Goal: Task Accomplishment & Management: Use online tool/utility

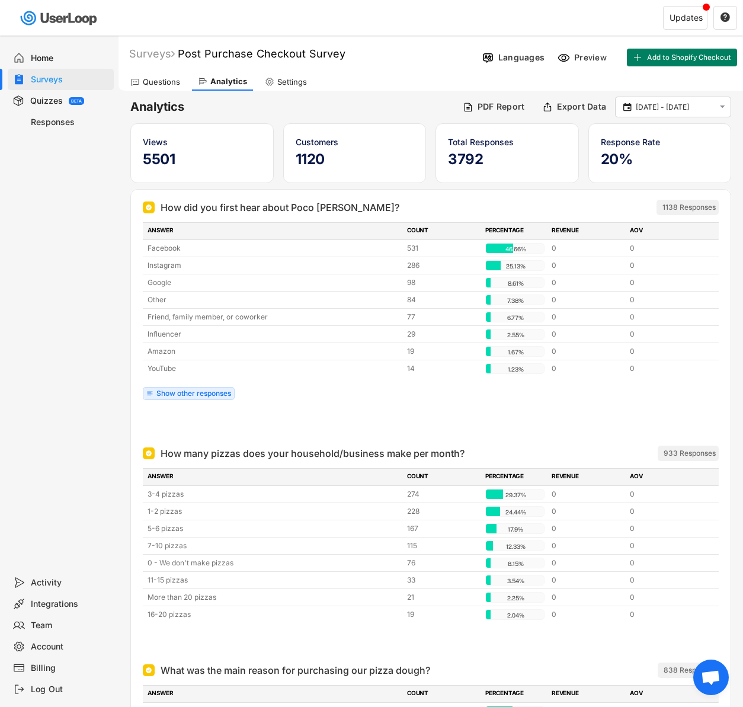
click at [414, 105] on h6 "Analytics" at bounding box center [291, 107] width 323 height 16
click at [489, 108] on div "PDF Report" at bounding box center [501, 106] width 47 height 11
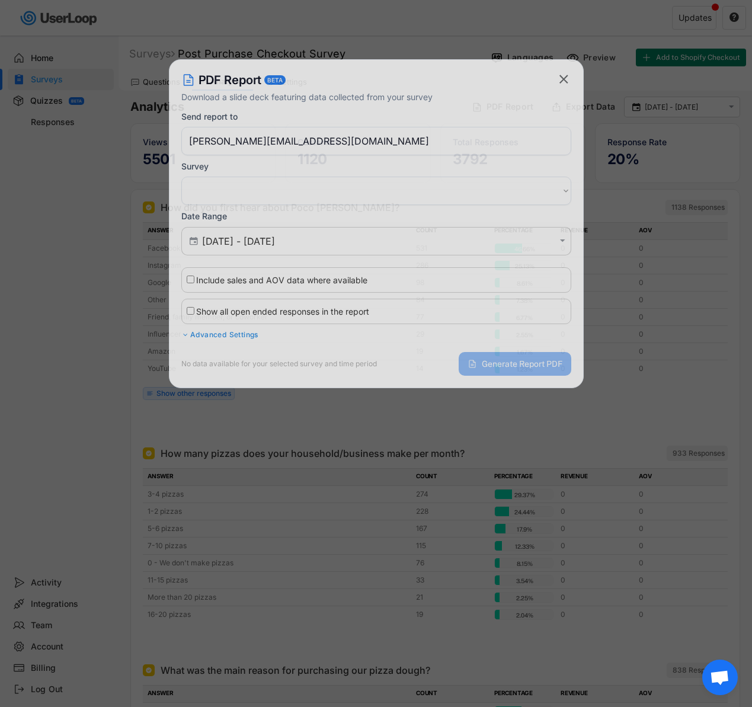
select select ""1348695171700984260__LOOKUP__1719098532044x688390677574357800""
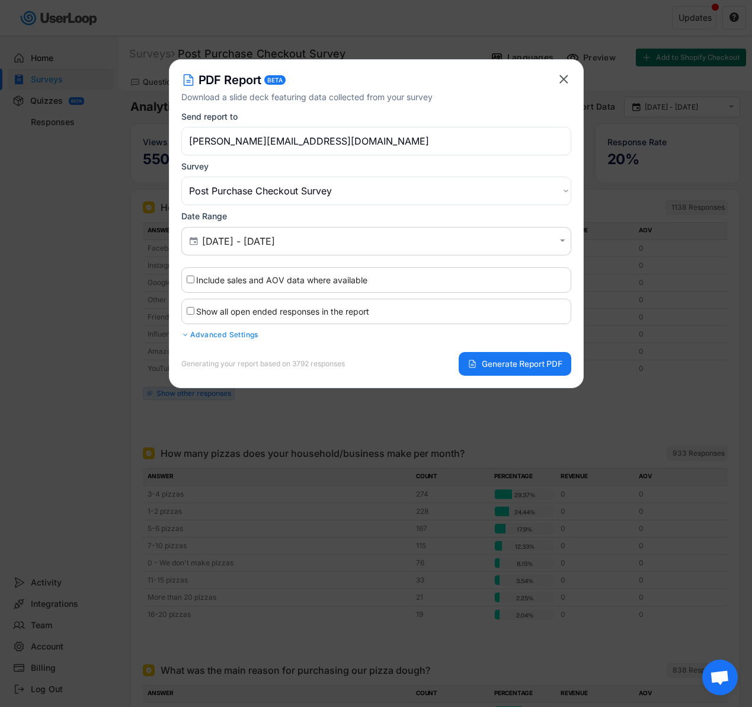
click at [206, 338] on div "Advanced Settings" at bounding box center [376, 334] width 390 height 9
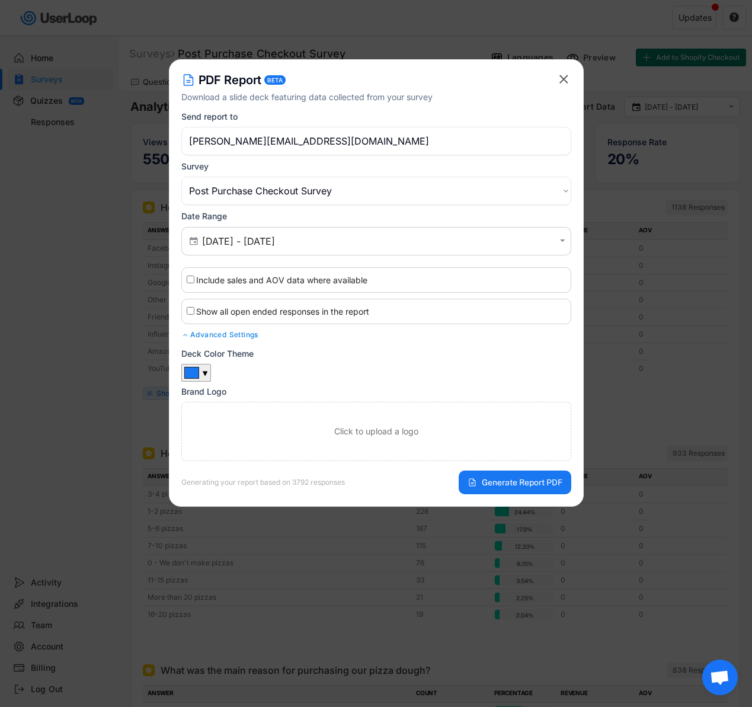
click at [206, 335] on div "Advanced Settings" at bounding box center [376, 334] width 390 height 9
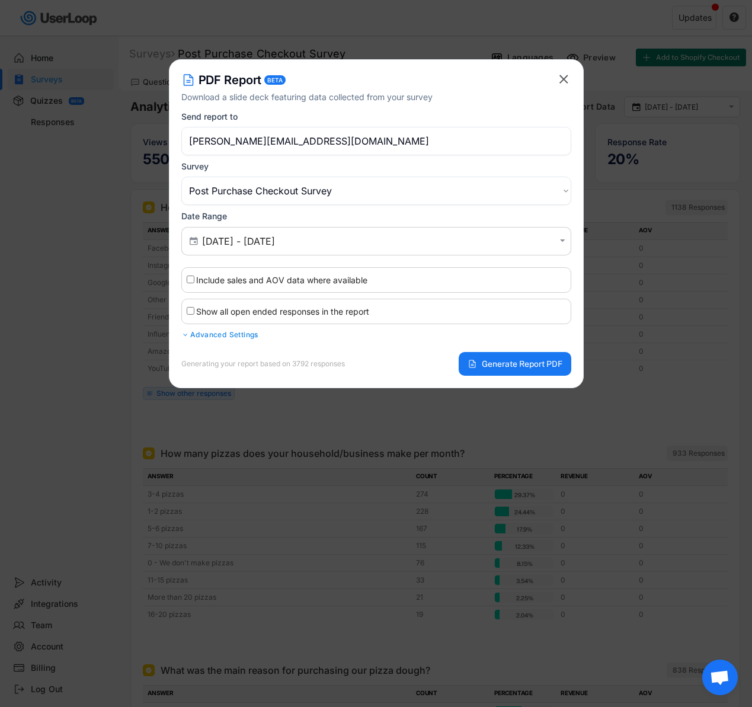
click at [273, 313] on label "Show all open ended responses in the report" at bounding box center [282, 311] width 173 height 10
click at [194, 313] on input "Show all open ended responses in the report" at bounding box center [191, 311] width 8 height 8
checkbox input "true"
click at [512, 363] on span "Generate Report PDF" at bounding box center [522, 364] width 81 height 8
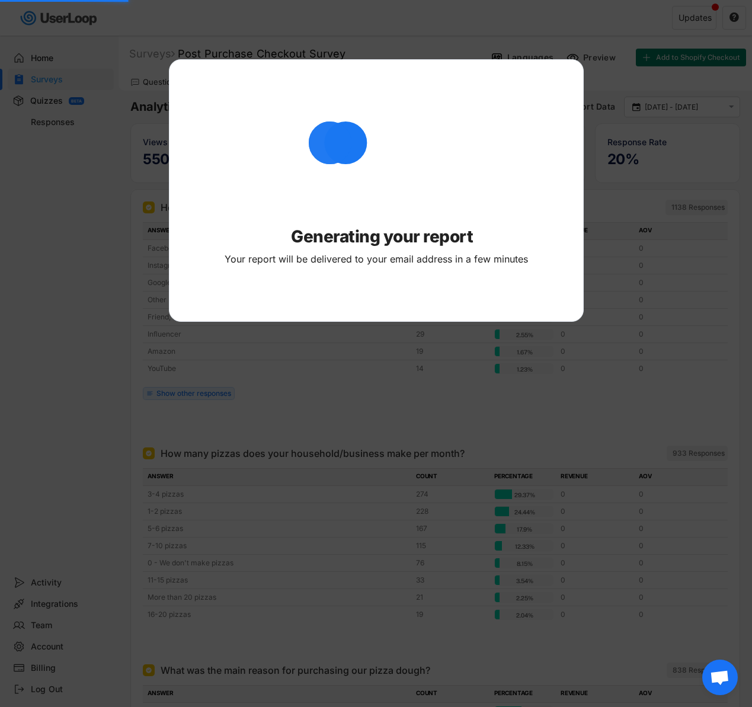
select select ""PLACEHOLDER_1427118222253""
checkbox input "false"
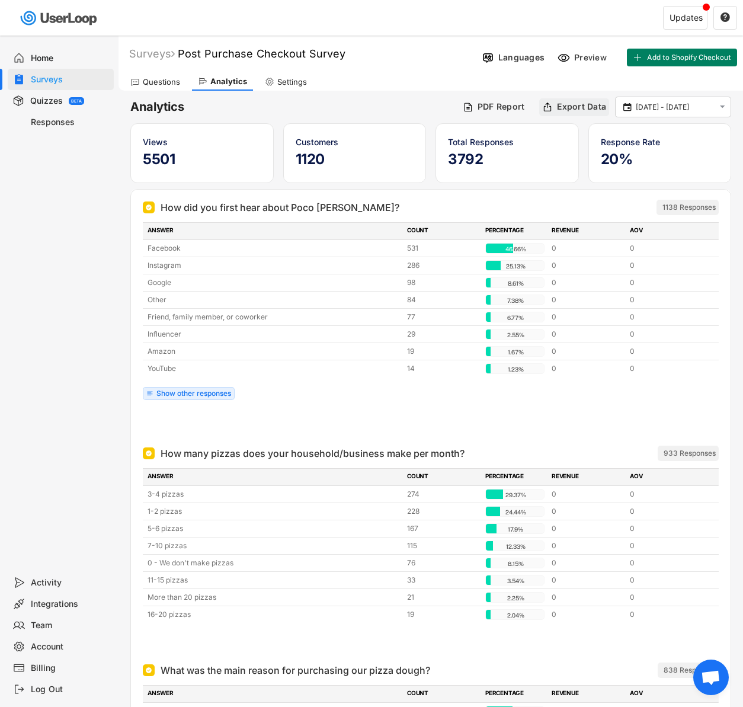
click at [569, 104] on div "Export Data" at bounding box center [581, 106] width 49 height 11
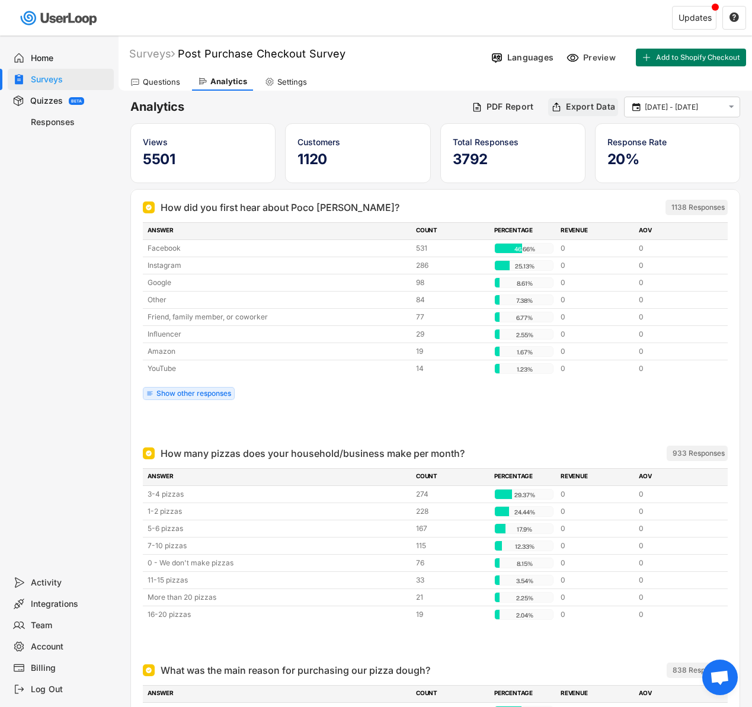
select select ""1348695171700984260__LOOKUP__1719098532044x688390677574357800""
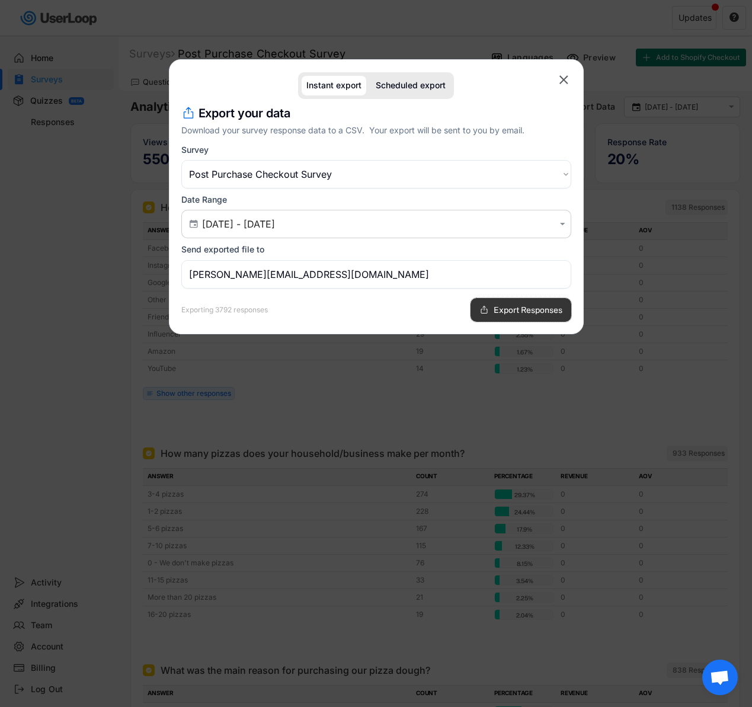
click at [521, 306] on span "Export Responses" at bounding box center [527, 310] width 69 height 8
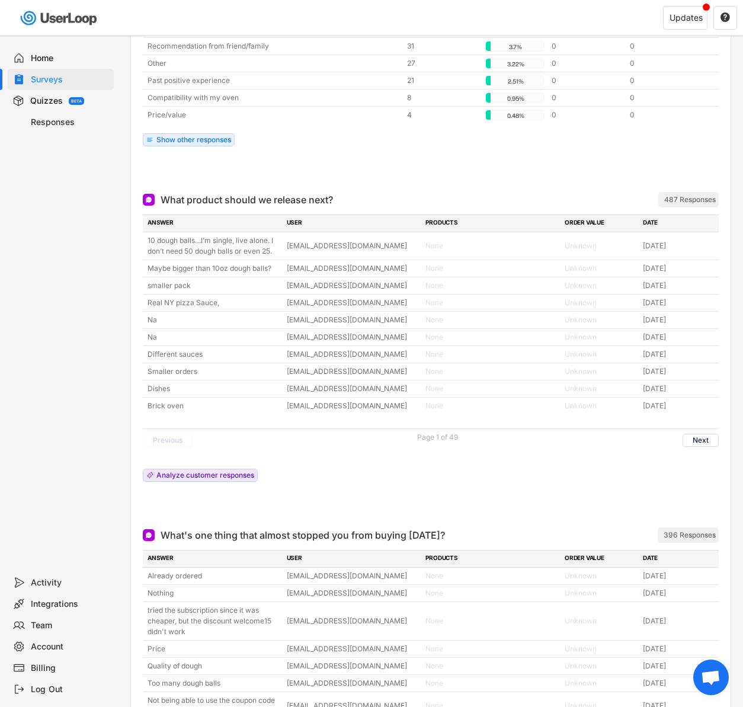
scroll to position [783, 0]
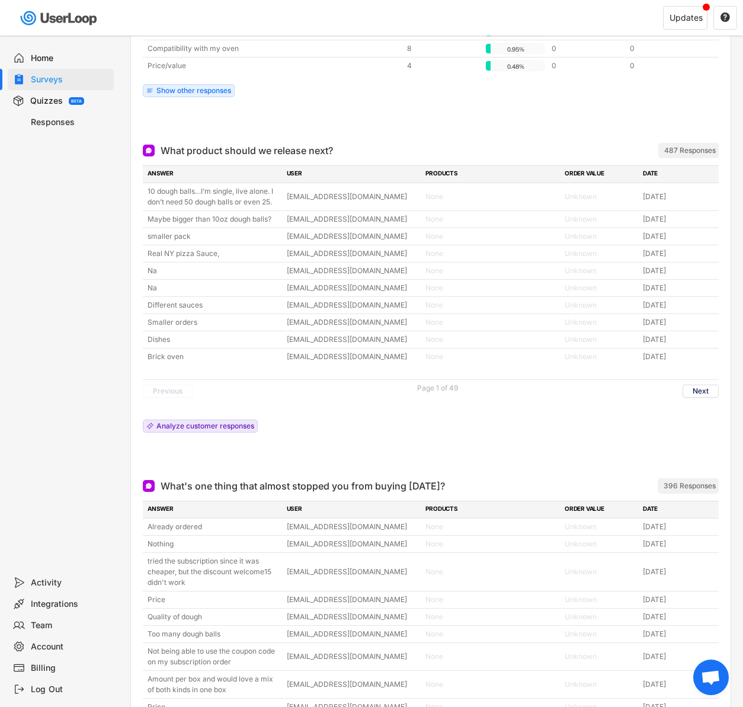
click at [323, 425] on div "ANSWER USER PRODUCTS ORDER VALUE DATE 10 dough balls…I’m single, live alone. I …" at bounding box center [431, 301] width 576 height 273
click at [268, 149] on div "What product should we release next?" at bounding box center [247, 150] width 172 height 14
click at [274, 132] on div at bounding box center [431, 121] width 576 height 24
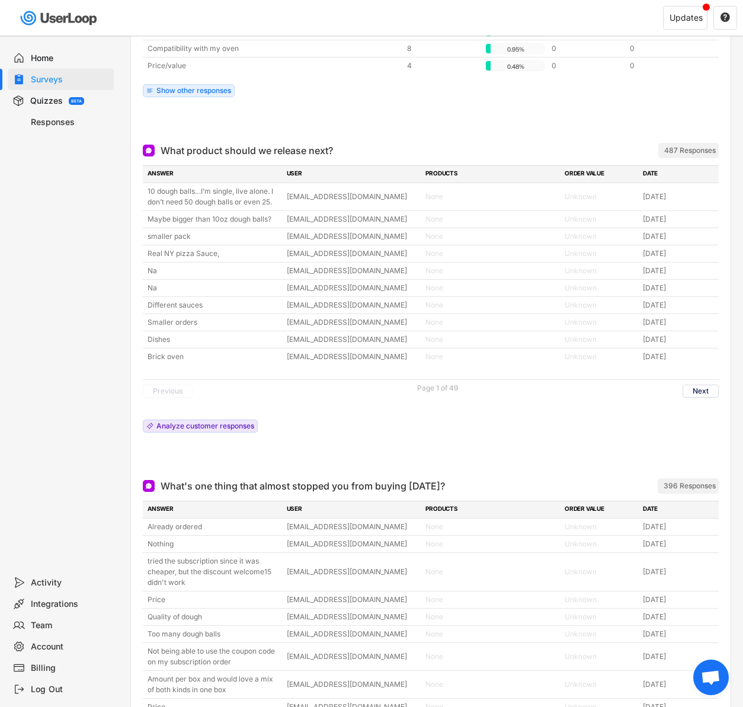
click at [261, 145] on div "What product should we release next?" at bounding box center [247, 150] width 172 height 14
click at [276, 110] on div at bounding box center [431, 121] width 576 height 24
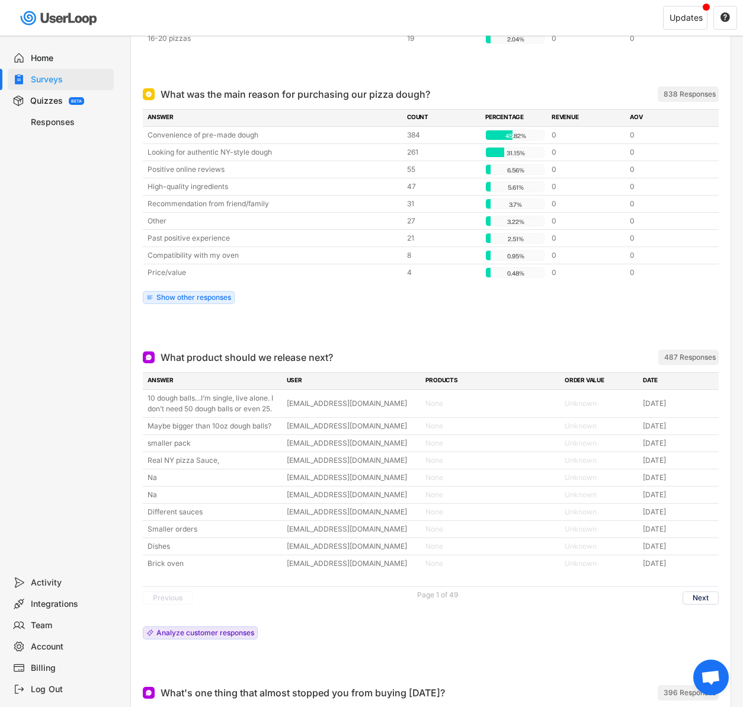
scroll to position [469, 0]
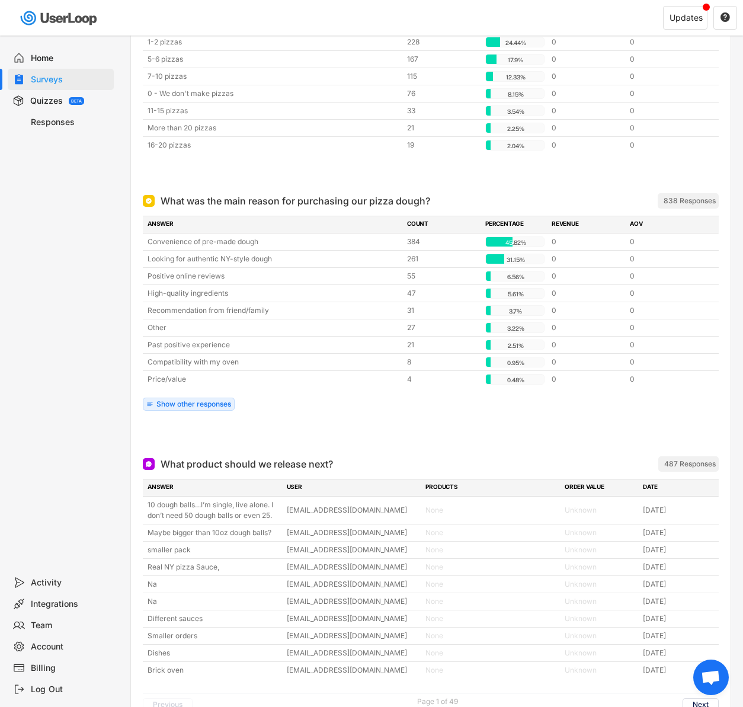
click at [268, 198] on div "What was the main reason for purchasing our pizza dough?" at bounding box center [296, 201] width 270 height 14
click at [267, 184] on div "What was the main reason for purchasing our pizza dough? ARCHIVED 838 Responses…" at bounding box center [431, 314] width 600 height 263
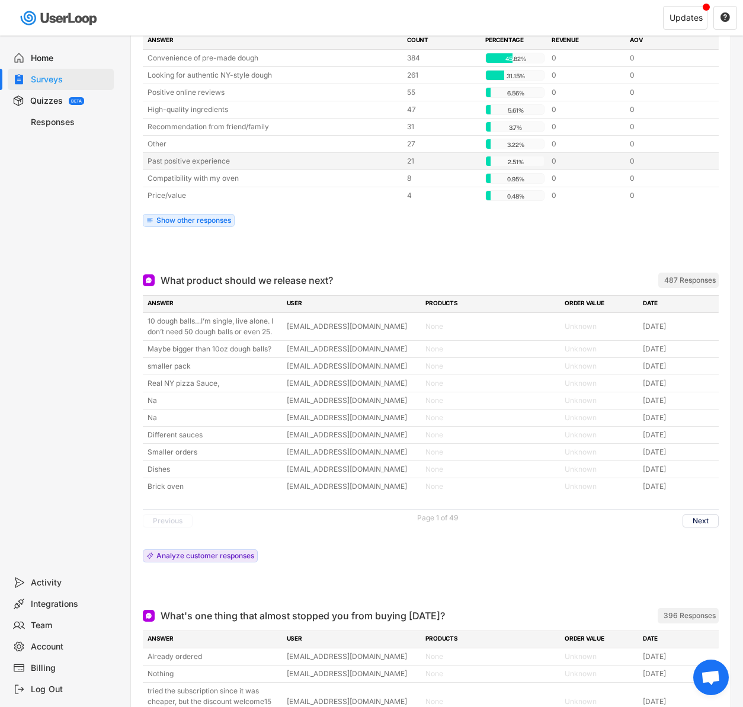
scroll to position [700, 0]
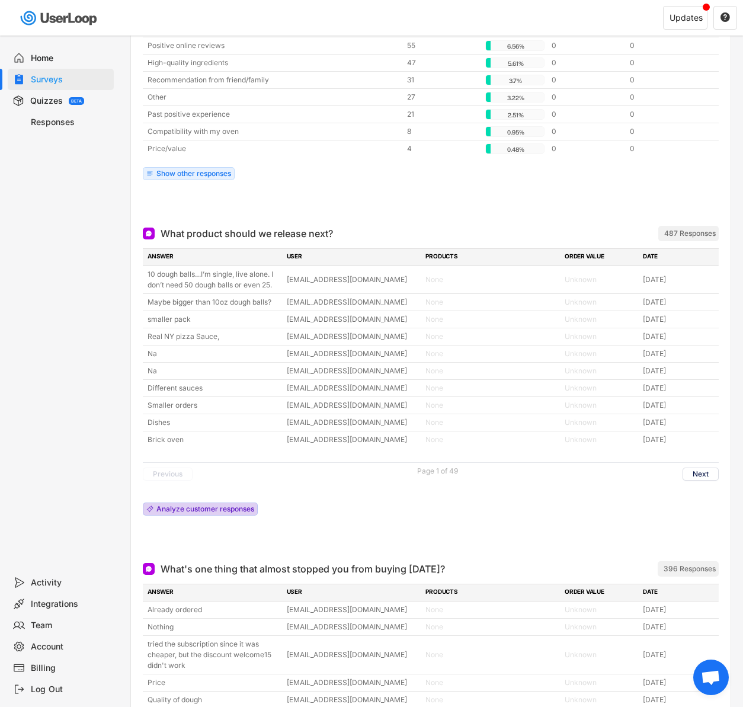
click at [202, 505] on div "Analyze customer responses" at bounding box center [205, 508] width 98 height 7
